Goal: Task Accomplishment & Management: Use online tool/utility

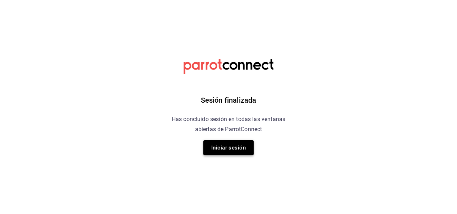
click at [229, 140] on button "Iniciar sesión" at bounding box center [228, 147] width 50 height 15
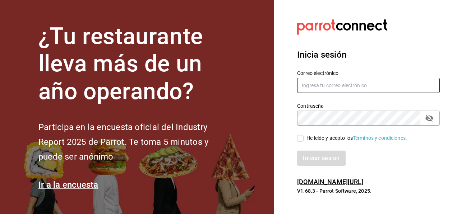
click at [339, 85] on input "text" at bounding box center [368, 85] width 143 height 15
type input "ivogerardo_hdz@hotmail.com"
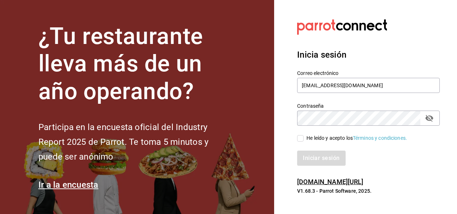
click at [298, 135] on input "He leído y acepto los Términos y condiciones." at bounding box center [300, 138] width 6 height 6
checkbox input "true"
click at [311, 159] on button "Iniciar sesión" at bounding box center [321, 157] width 49 height 15
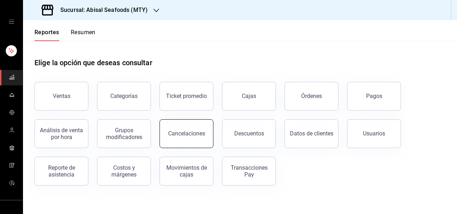
click at [189, 125] on button "Cancelaciones" at bounding box center [187, 133] width 54 height 29
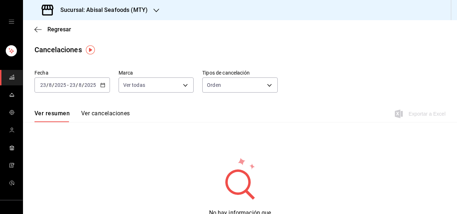
click at [98, 108] on div "Ver resumen Ver cancelaciones Exportar a Excel" at bounding box center [240, 111] width 434 height 21
click at [102, 112] on button "Ver cancelaciones" at bounding box center [105, 116] width 49 height 12
click at [236, 85] on body "Sucursal: Abisal Seafoods (MTY) Regresar Cancelaciones Fecha [DATE] [DATE] - [D…" at bounding box center [228, 107] width 457 height 214
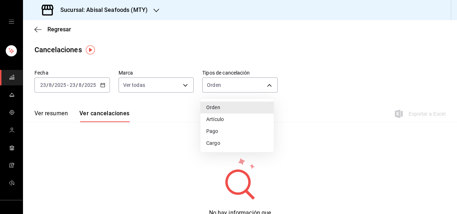
click at [234, 114] on li "Artículo" at bounding box center [237, 119] width 73 height 12
type input "ORDER_ITEM"
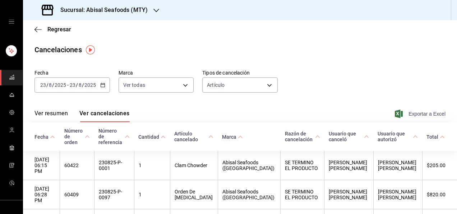
click at [417, 115] on span "Exportar a Excel" at bounding box center [420, 113] width 49 height 9
click at [64, 30] on span "Regresar" at bounding box center [59, 29] width 24 height 7
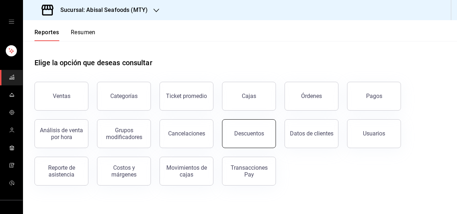
click at [261, 142] on button "Descuentos" at bounding box center [249, 133] width 54 height 29
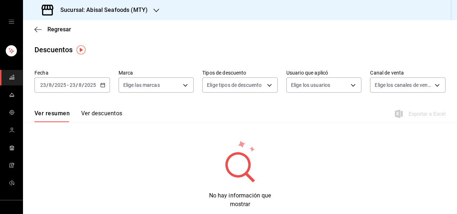
click at [103, 113] on button "Ver descuentos" at bounding box center [101, 116] width 41 height 12
click at [58, 29] on span "Regresar" at bounding box center [59, 29] width 24 height 7
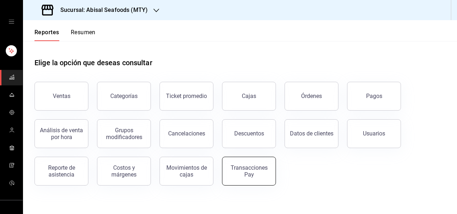
click at [233, 166] on div "Transacciones Pay" at bounding box center [249, 171] width 45 height 14
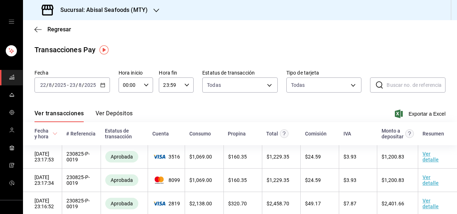
click at [106, 84] on div "[DATE] [DATE] - [DATE] [DATE]" at bounding box center [72, 84] width 75 height 15
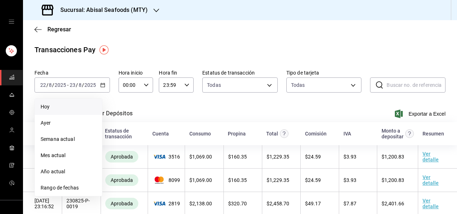
click at [89, 112] on li "Hoy" at bounding box center [68, 106] width 67 height 16
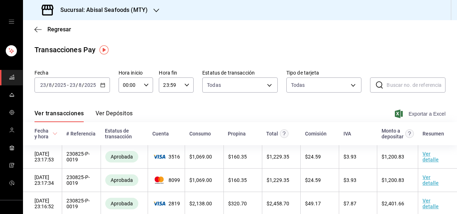
click at [412, 113] on span "Exportar a Excel" at bounding box center [420, 113] width 49 height 9
